Goal: Task Accomplishment & Management: Use online tool/utility

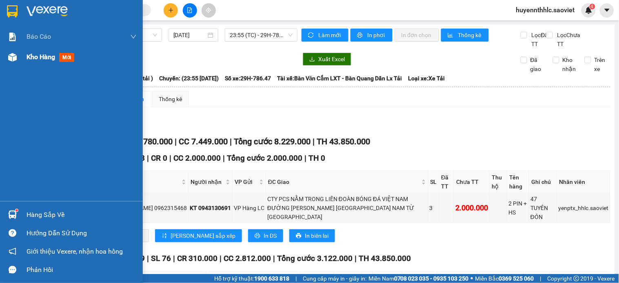
drag, startPoint x: 24, startPoint y: 58, endPoint x: 193, endPoint y: 2, distance: 178.5
click at [24, 58] on div "Kho hàng mới" at bounding box center [71, 57] width 143 height 20
click at [182, 13] on div at bounding box center [189, 10] width 61 height 14
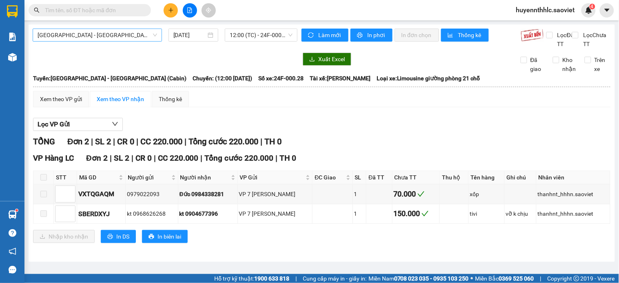
click at [106, 38] on span "[GEOGRAPHIC_DATA] - [GEOGRAPHIC_DATA] (Cabin)" at bounding box center [98, 35] width 120 height 12
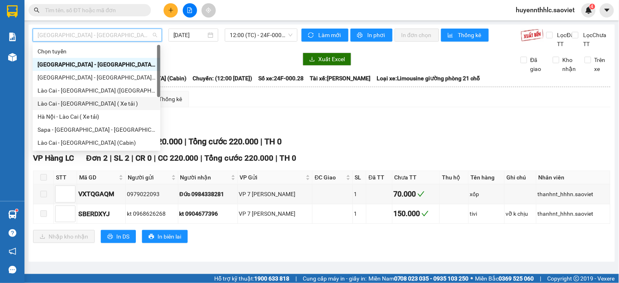
click at [119, 106] on div "Lào Cai - [GEOGRAPHIC_DATA] ( Xe tải )" at bounding box center [97, 103] width 118 height 9
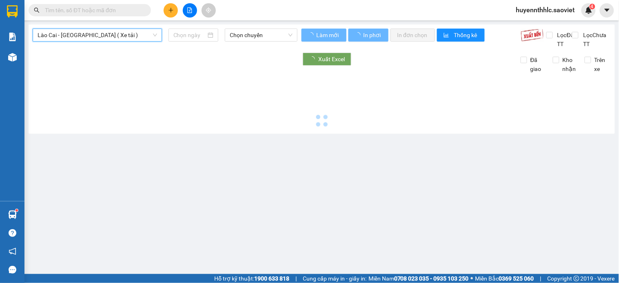
type input "[DATE]"
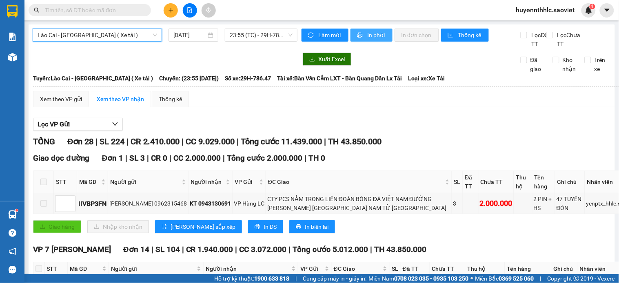
click at [353, 35] on button "In phơi" at bounding box center [372, 35] width 42 height 13
